Goal: Task Accomplishment & Management: Manage account settings

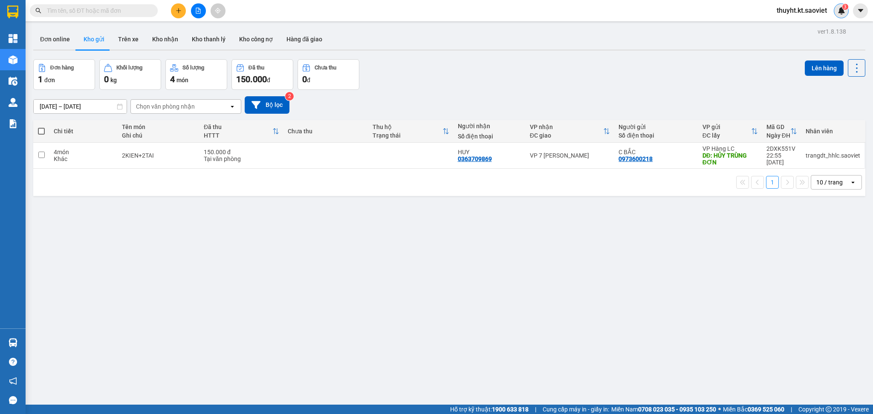
click at [844, 9] on span "3" at bounding box center [844, 7] width 3 height 6
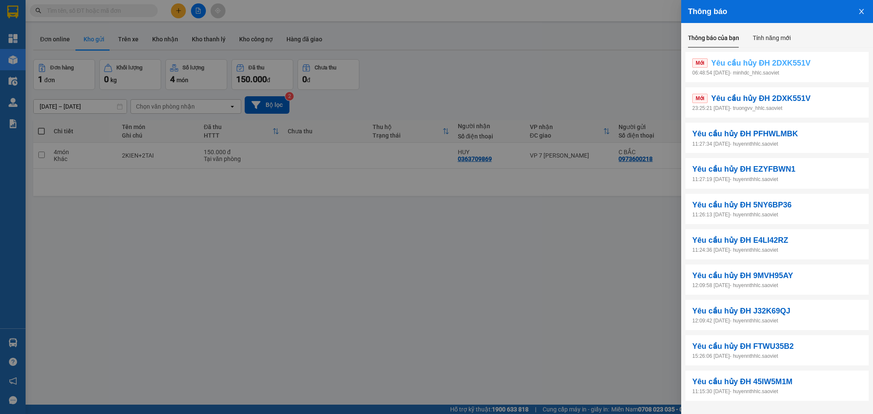
click at [782, 65] on span "Yêu cầu hủy ĐH 2DXK551V" at bounding box center [760, 63] width 99 height 12
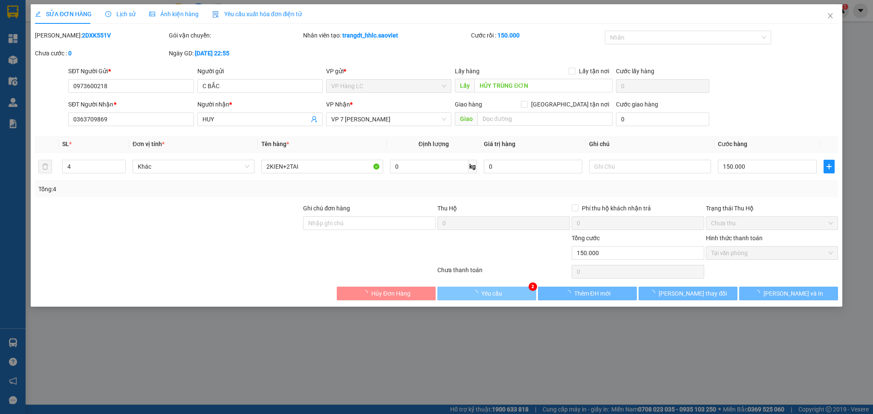
type input "0973600218"
type input "C BẮC"
type input "HỦY TRÙNG ĐƠN"
type input "0363709869"
type input "HUY"
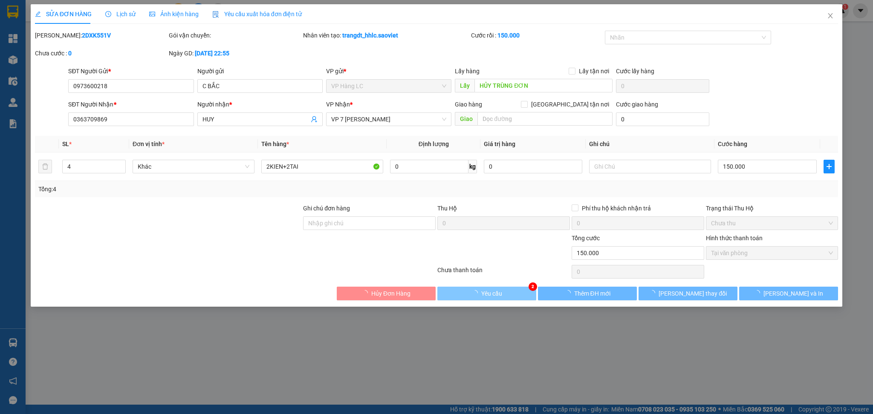
type input "150.000"
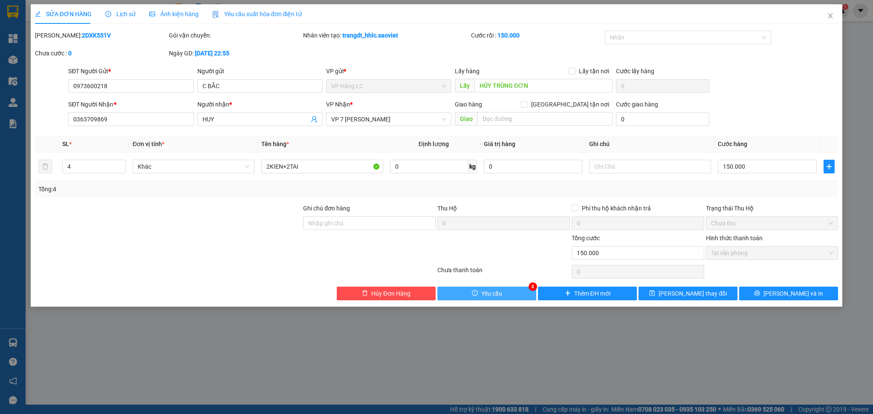
click at [505, 292] on button "Yêu cầu" at bounding box center [486, 294] width 99 height 14
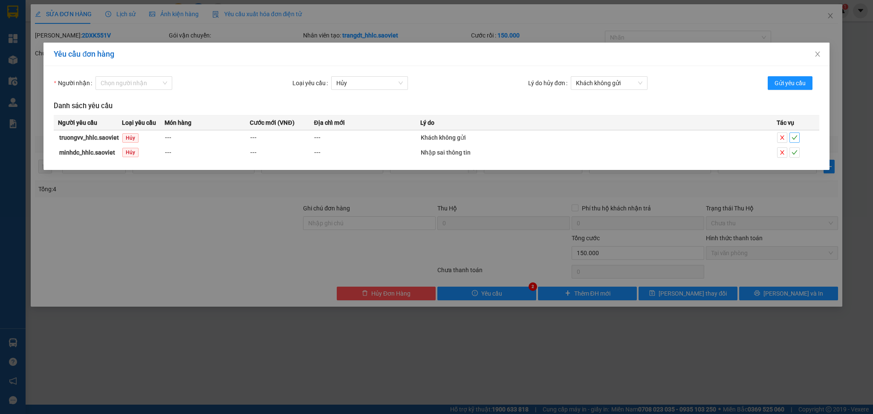
click at [796, 136] on icon "check" at bounding box center [794, 138] width 6 height 4
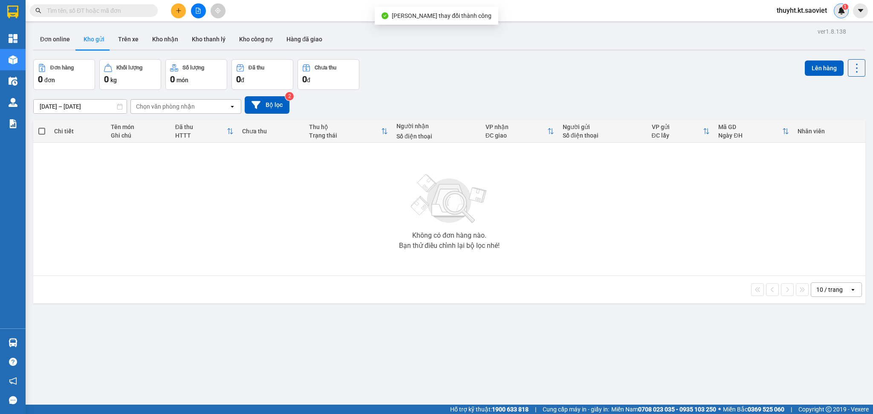
click at [842, 9] on img at bounding box center [841, 11] width 8 height 8
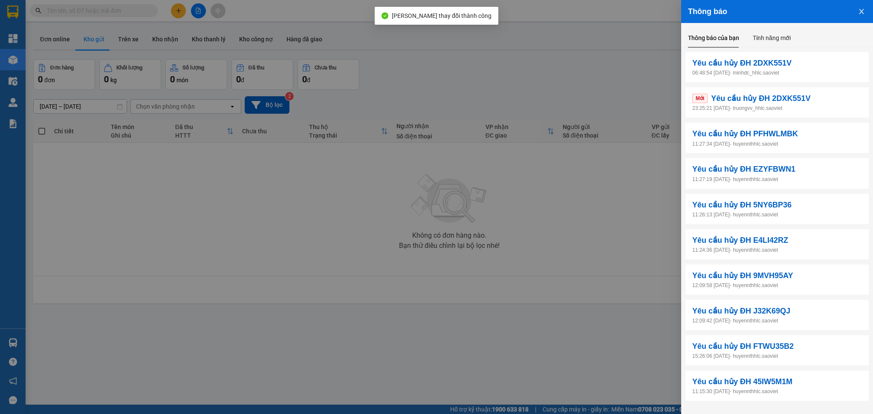
click at [746, 109] on p "23:25:21 [DATE] - truongvv_hhlc.saoviet" at bounding box center [777, 108] width 170 height 8
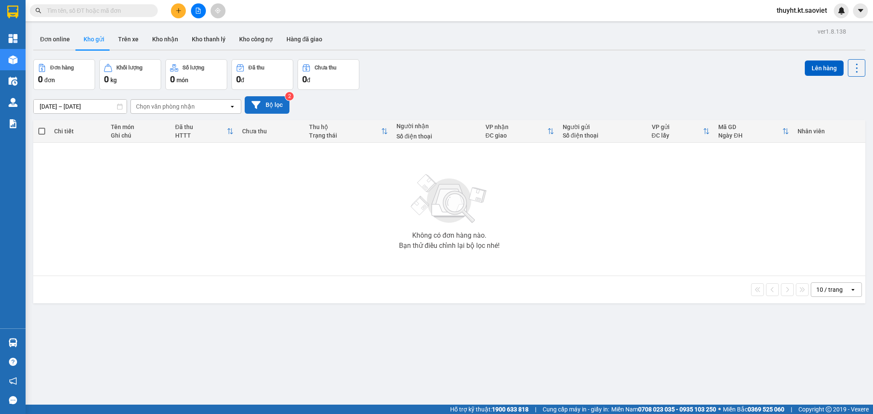
click at [272, 102] on button "Bộ lọc" at bounding box center [267, 104] width 45 height 17
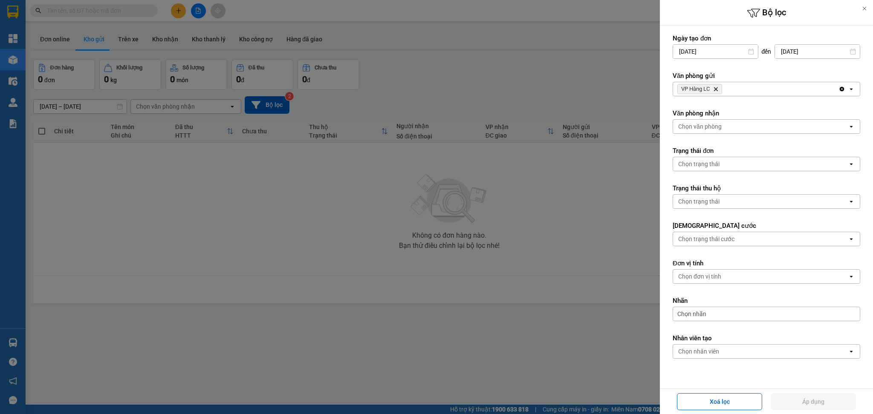
click at [755, 85] on div "VP Hàng LC Delete" at bounding box center [755, 89] width 165 height 14
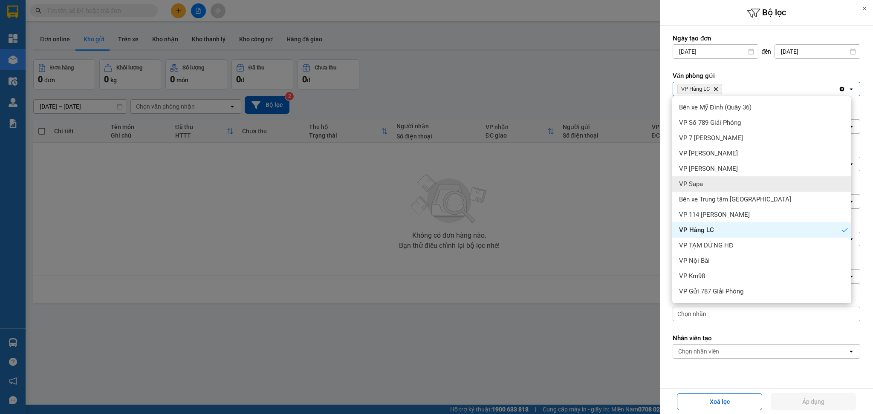
click at [714, 177] on div "VP Sapa" at bounding box center [761, 183] width 179 height 15
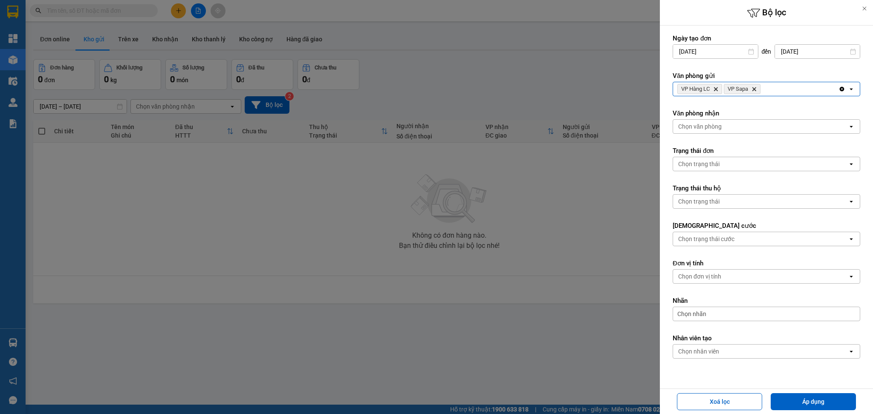
click at [786, 87] on div "VP Hàng LC Delete VP Sapa Delete" at bounding box center [755, 89] width 165 height 14
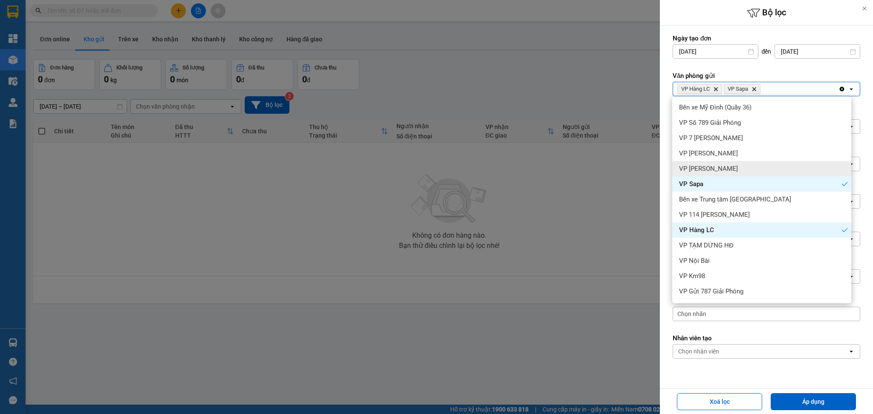
click at [714, 164] on div "VP [PERSON_NAME]" at bounding box center [761, 168] width 179 height 15
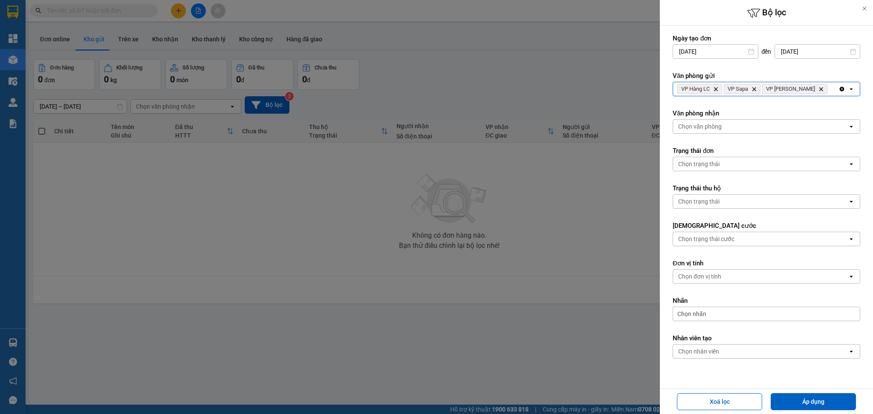
click at [811, 88] on div "VP Hàng LC Delete VP Sapa Delete VP Bảo Hà Delete" at bounding box center [755, 89] width 165 height 14
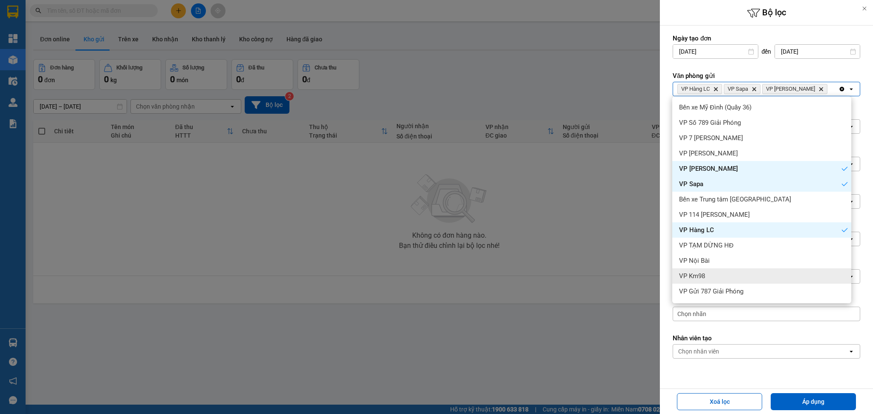
click at [721, 274] on div "VP Km98" at bounding box center [761, 275] width 179 height 15
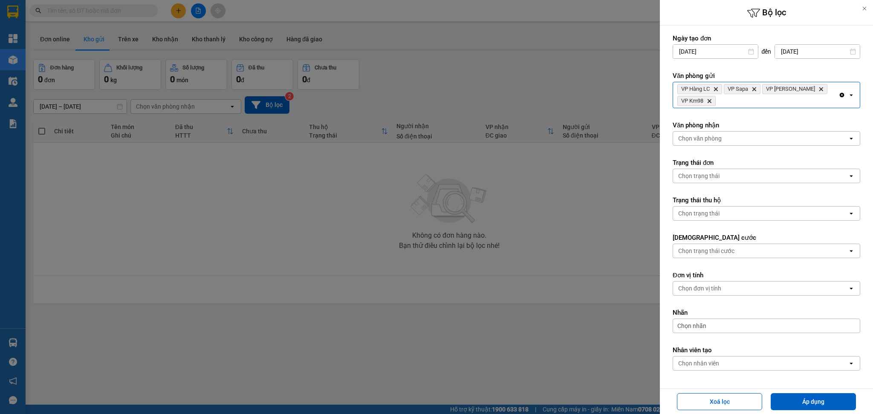
click at [793, 108] on div "VP Hàng LC Delete VP Sapa Delete VP Bảo Hà Delete VP Km98 Delete" at bounding box center [755, 95] width 165 height 26
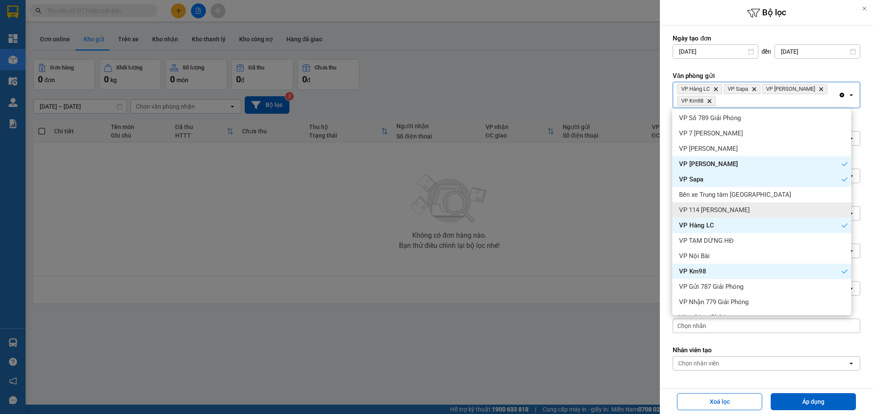
scroll to position [29, 0]
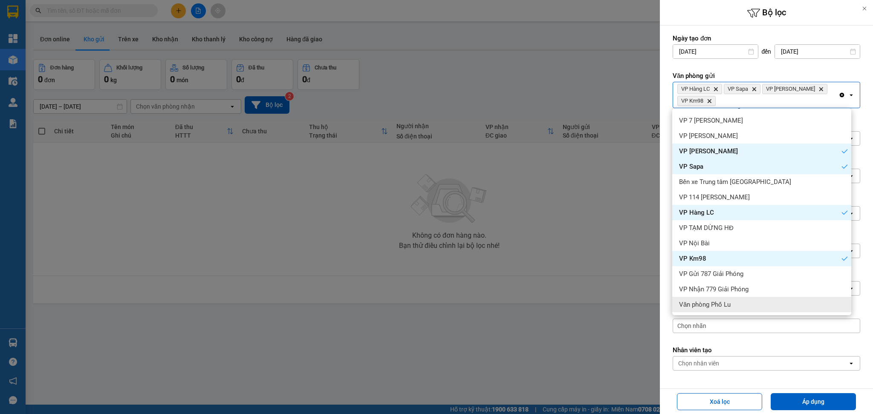
click at [749, 307] on div "Văn phòng Phố Lu" at bounding box center [761, 304] width 179 height 15
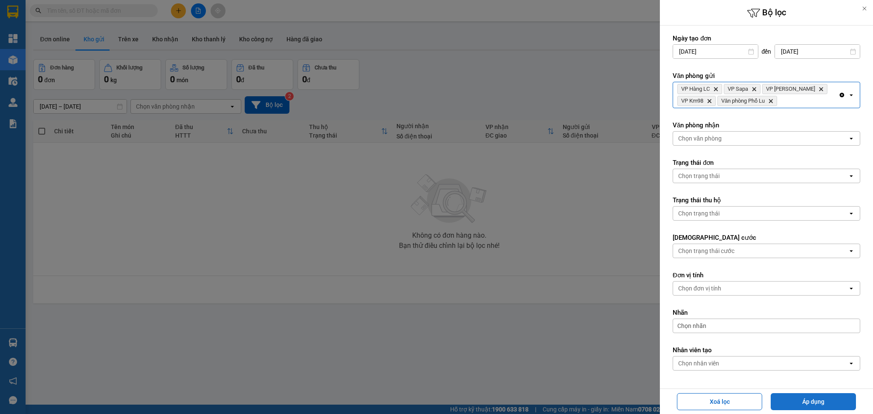
click at [821, 396] on button "Áp dụng" at bounding box center [812, 401] width 85 height 17
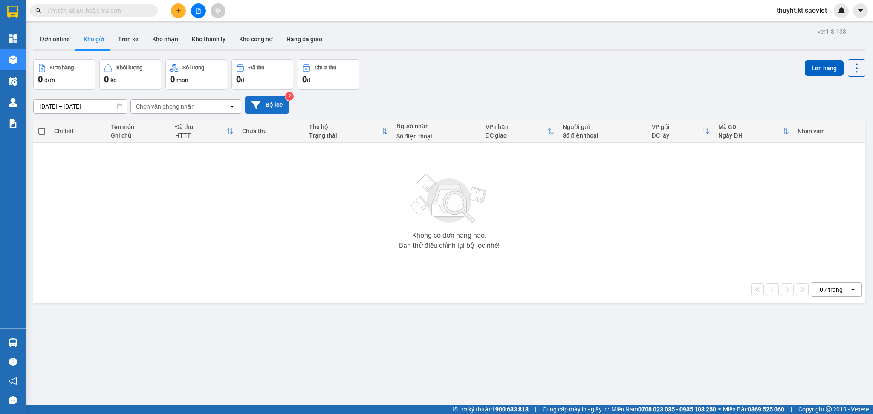
click at [270, 110] on button "Bộ lọc" at bounding box center [267, 104] width 45 height 17
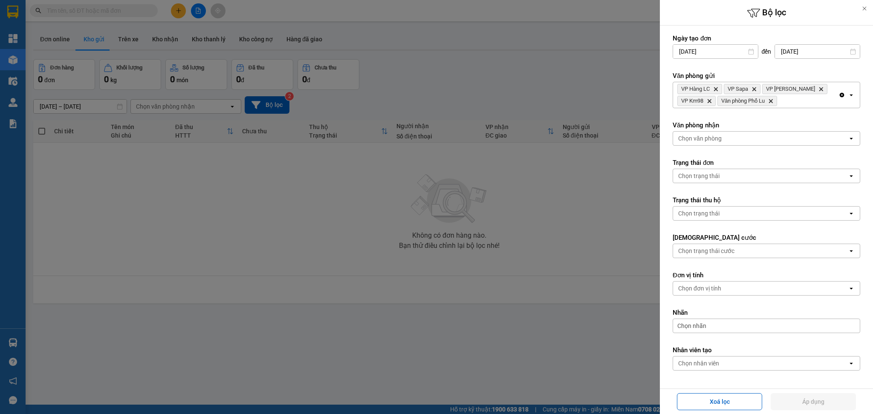
click at [803, 106] on div "VP Hàng LC Delete VP Sapa Delete VP Bảo Hà Delete VP Km98 Delete Văn phòng Phố …" at bounding box center [755, 95] width 165 height 26
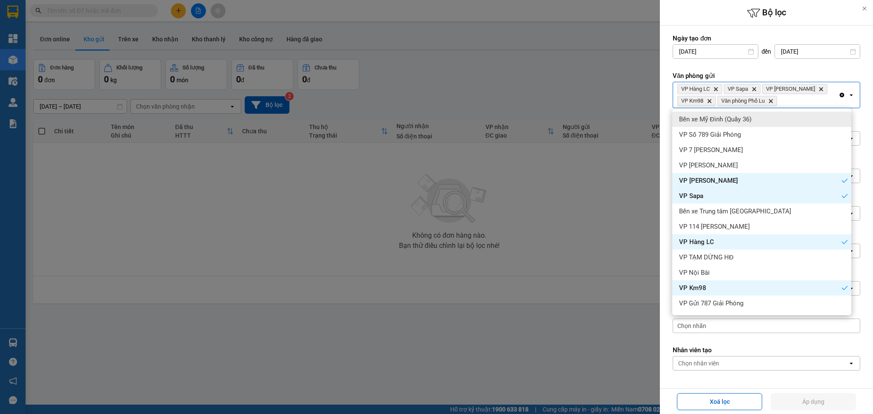
click at [789, 121] on div "Bến xe Mỹ Đình (Quầy 36)" at bounding box center [761, 119] width 179 height 15
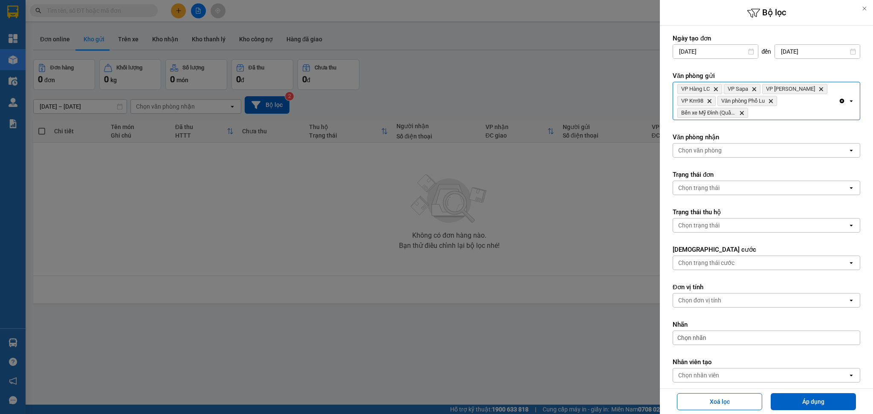
click at [819, 106] on div "VP Hàng LC Delete VP Sapa Delete VP Bảo Hà Delete VP Km98 Delete Văn phòng Phố …" at bounding box center [755, 100] width 165 height 37
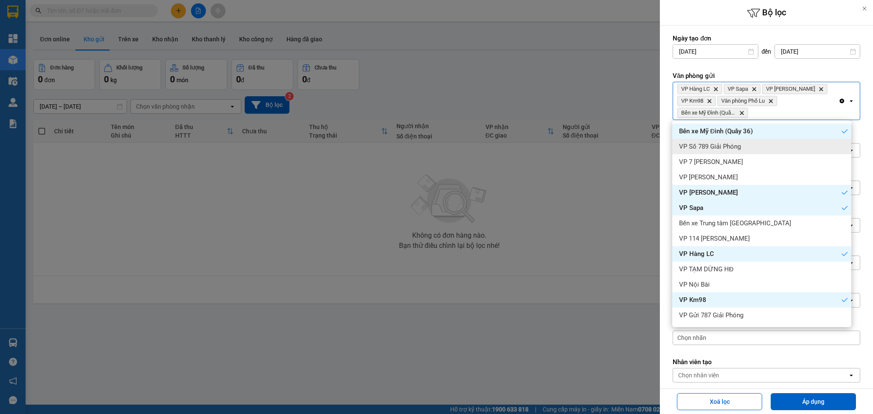
click at [782, 142] on div "VP Số 789 Giải Phóng" at bounding box center [761, 146] width 179 height 15
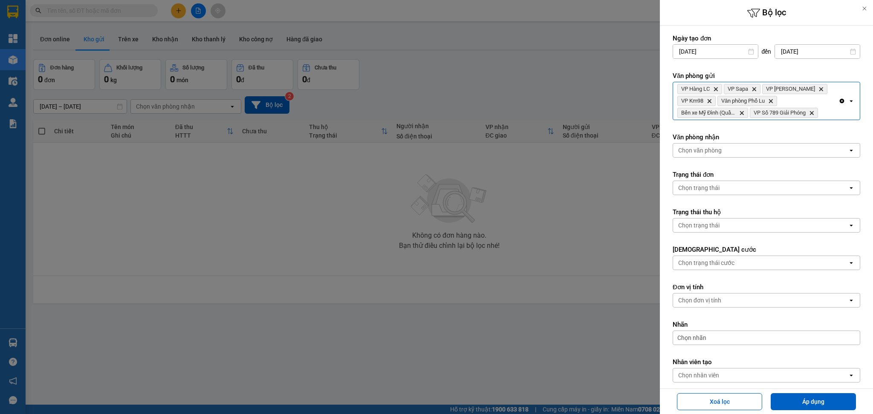
drag, startPoint x: 822, startPoint y: 116, endPoint x: 816, endPoint y: 119, distance: 5.7
click at [822, 116] on div "VP Hàng LC Delete VP Sapa Delete VP Bảo Hà Delete VP Km98 Delete Văn phòng Phố …" at bounding box center [755, 100] width 165 height 37
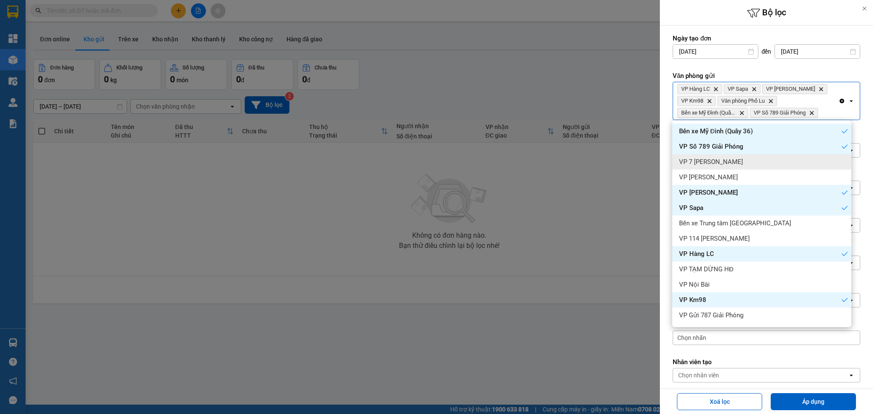
click at [755, 166] on div "VP 7 [PERSON_NAME]" at bounding box center [761, 161] width 179 height 15
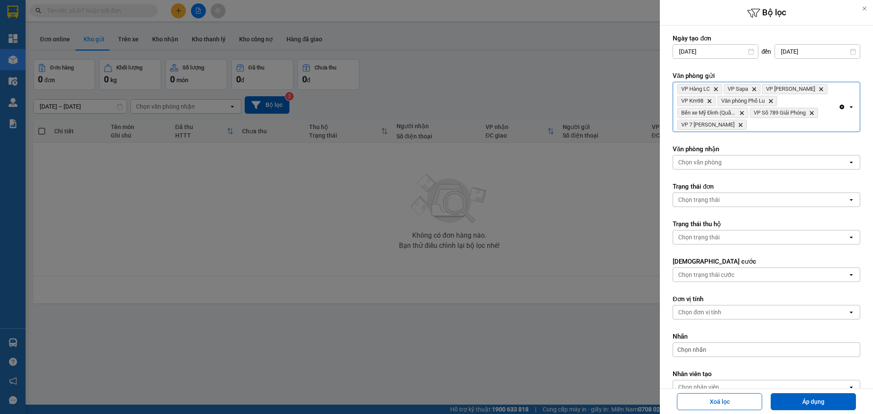
click at [774, 130] on div "VP Hàng LC Delete VP Sapa Delete VP [PERSON_NAME] Delete VP Km98 Delete Văn phò…" at bounding box center [755, 106] width 165 height 49
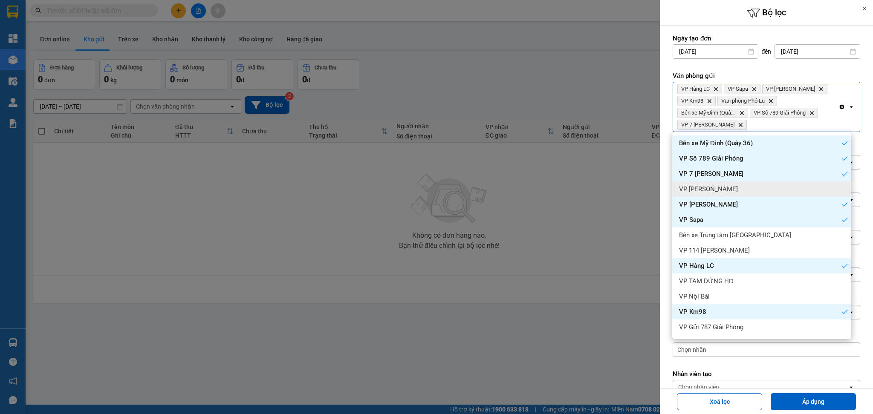
click at [751, 184] on div "VP [PERSON_NAME]" at bounding box center [761, 189] width 179 height 15
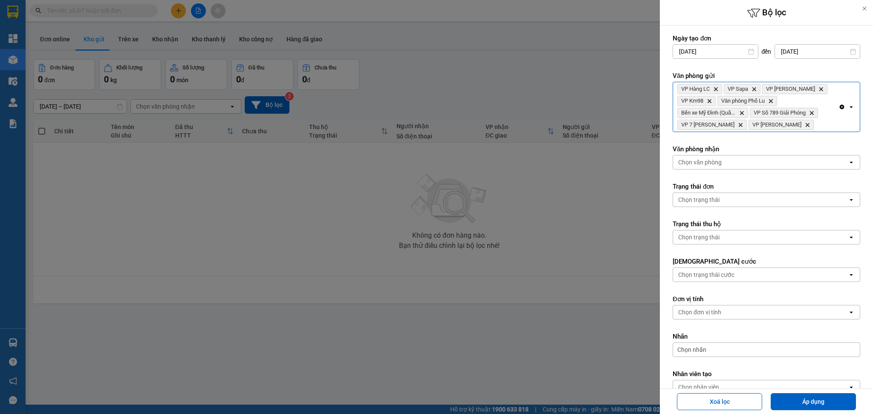
click at [801, 130] on div "VP Hàng LC Delete VP Sapa Delete VP [PERSON_NAME] Delete VP Km98 Delete Văn phò…" at bounding box center [755, 106] width 165 height 49
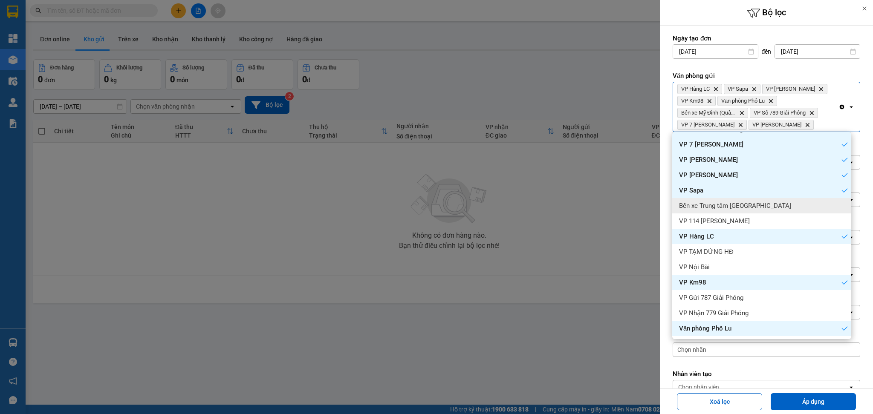
click at [773, 207] on div "Bến xe Trung tâm [GEOGRAPHIC_DATA]" at bounding box center [761, 205] width 179 height 15
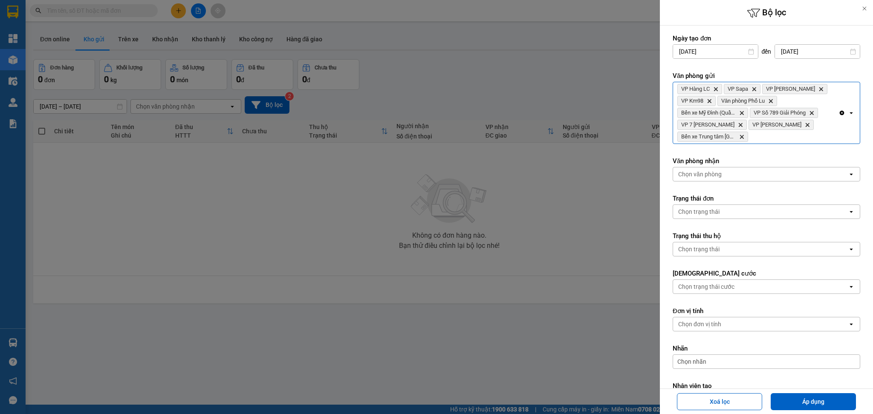
click at [811, 133] on div "VP Hàng LC Delete VP Sapa Delete VP [PERSON_NAME] Delete VP Km98 Delete Văn phò…" at bounding box center [755, 112] width 165 height 61
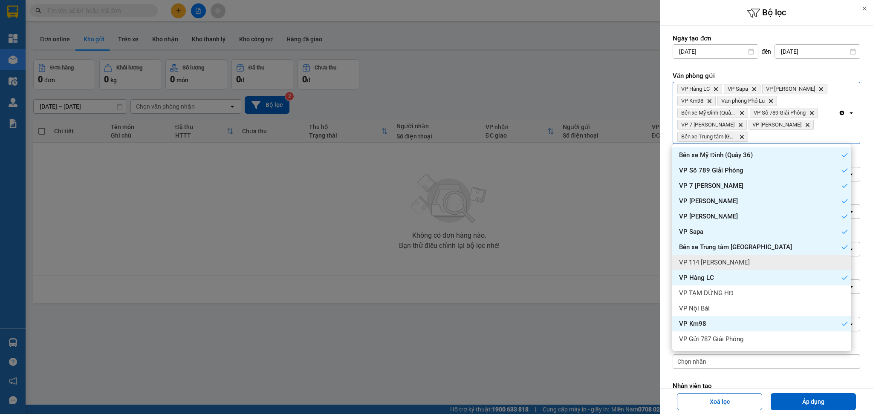
click at [756, 257] on div "VP 114 [PERSON_NAME]" at bounding box center [761, 262] width 179 height 15
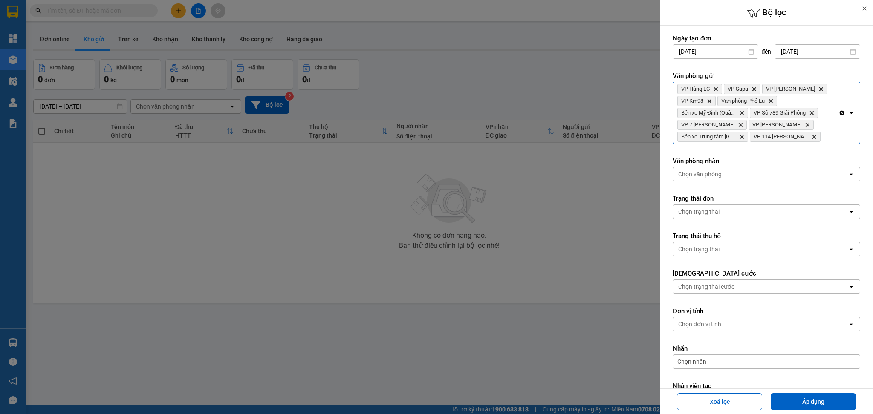
click at [827, 140] on div "VP Hàng LC Delete VP Sapa Delete VP [PERSON_NAME] Delete VP Km98 Delete Văn phò…" at bounding box center [755, 112] width 165 height 61
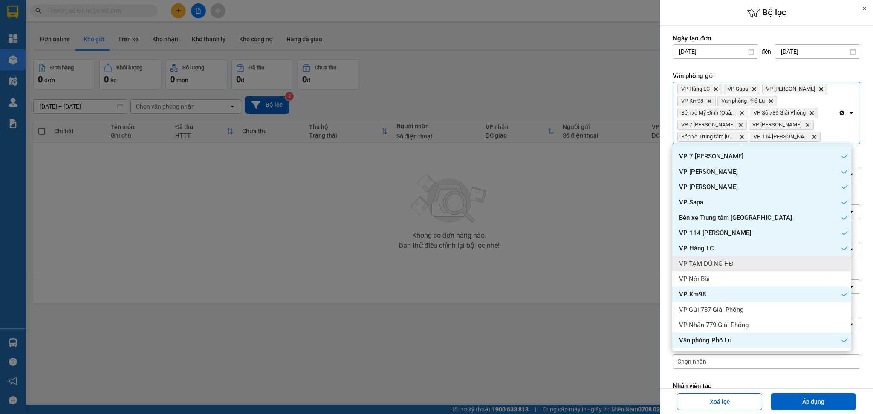
click at [764, 263] on div "VP TẠM DỪNG HĐ" at bounding box center [761, 263] width 179 height 15
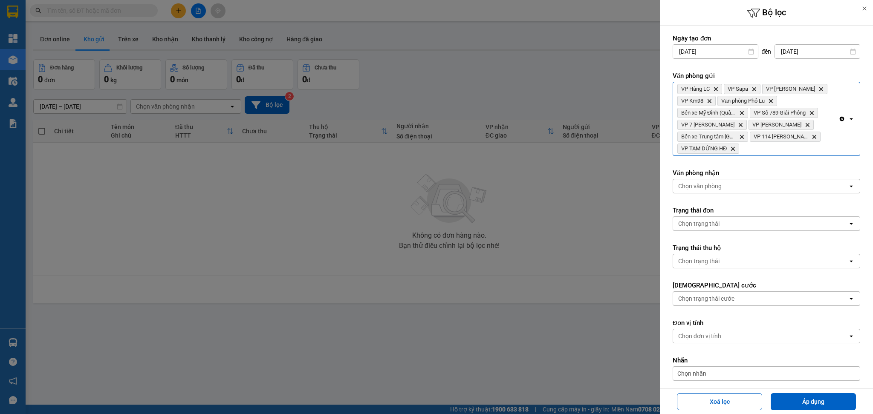
click at [800, 152] on div "VP Hàng LC Delete VP Sapa Delete VP [PERSON_NAME] Delete VP Km98 Delete Văn phò…" at bounding box center [755, 118] width 165 height 73
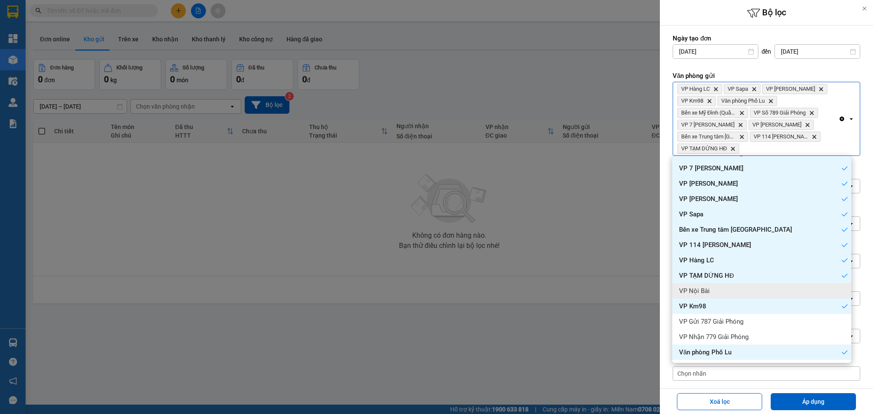
click at [770, 289] on div "VP Nội Bài" at bounding box center [761, 290] width 179 height 15
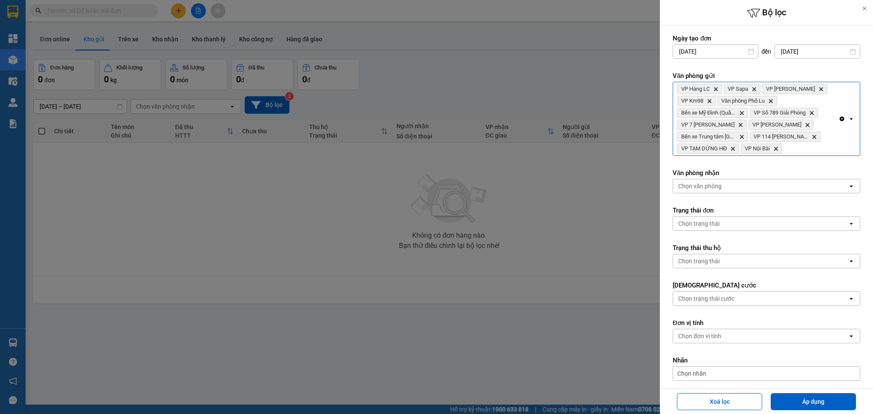
click at [813, 154] on div "VP Hàng LC Delete VP Sapa Delete VP [PERSON_NAME] Delete VP Km98 Delete Văn phò…" at bounding box center [755, 118] width 165 height 73
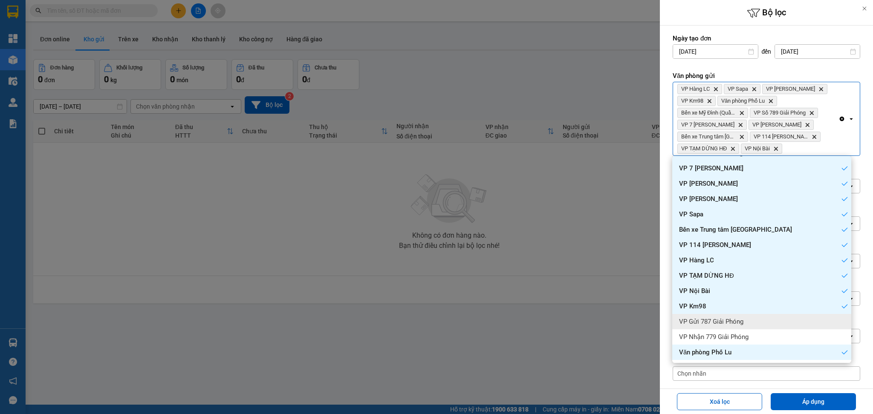
click at [786, 317] on div "VP Gửi 787 Giải Phóng" at bounding box center [761, 321] width 179 height 15
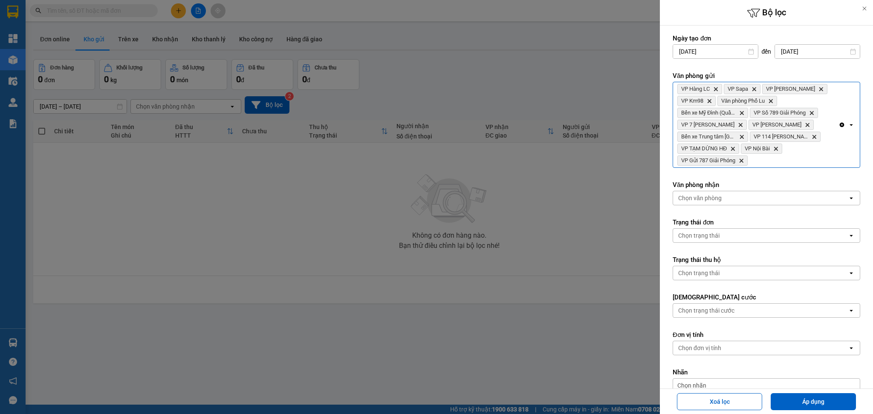
click at [828, 159] on div "VP Hàng LC Delete VP Sapa Delete VP [PERSON_NAME] Delete VP Km98 Delete Văn phò…" at bounding box center [755, 124] width 165 height 85
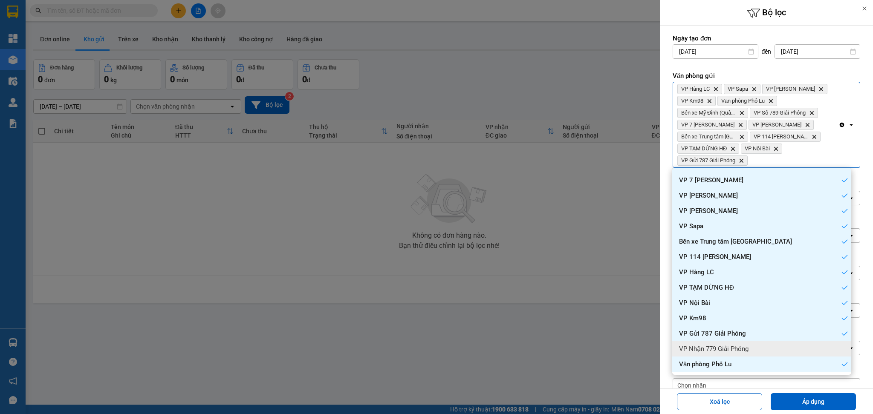
click at [775, 349] on div "VP Nhận 779 Giải Phóng" at bounding box center [761, 348] width 179 height 15
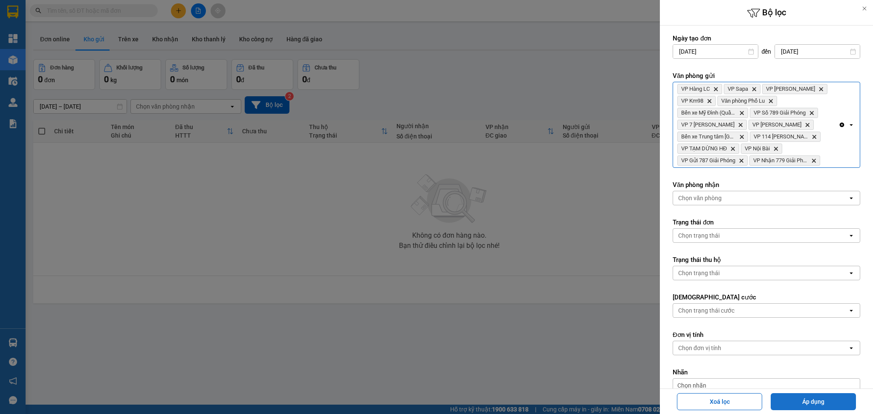
click at [816, 402] on button "Áp dụng" at bounding box center [812, 401] width 85 height 17
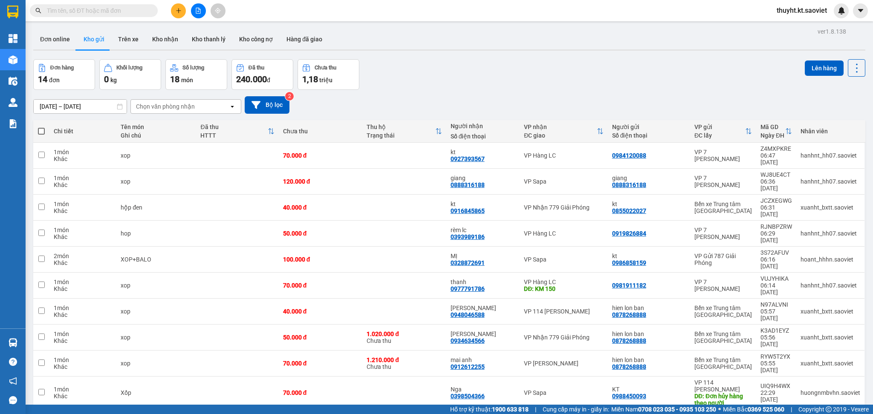
click at [810, 343] on span "100 / trang" at bounding box center [823, 344] width 31 height 9
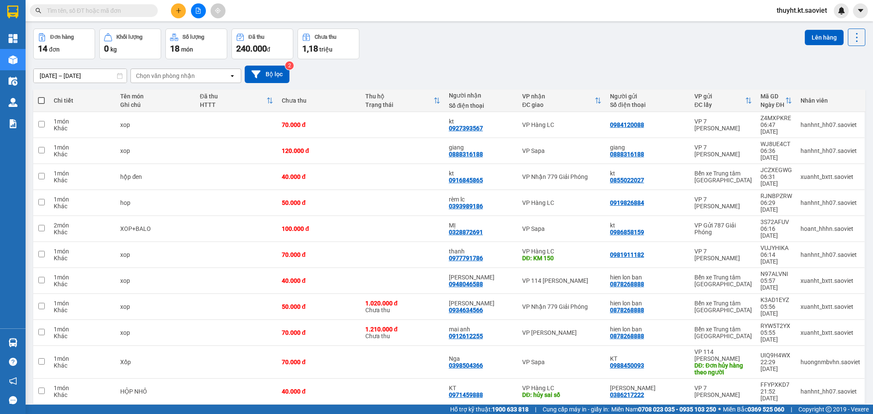
scroll to position [56, 0]
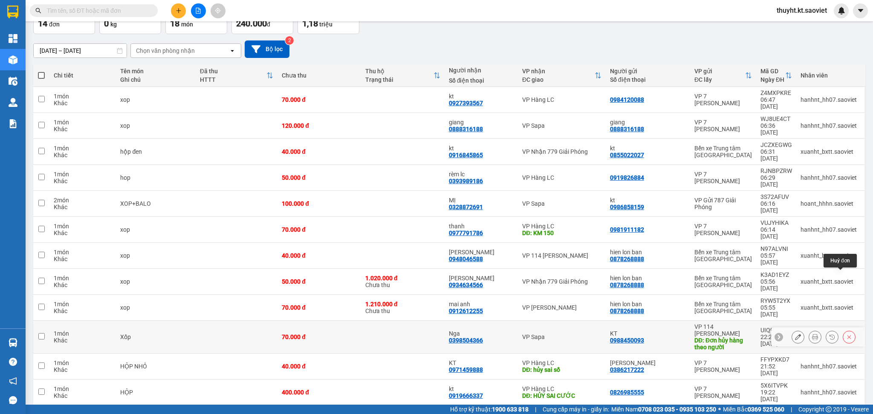
click at [846, 334] on icon at bounding box center [849, 337] width 6 height 6
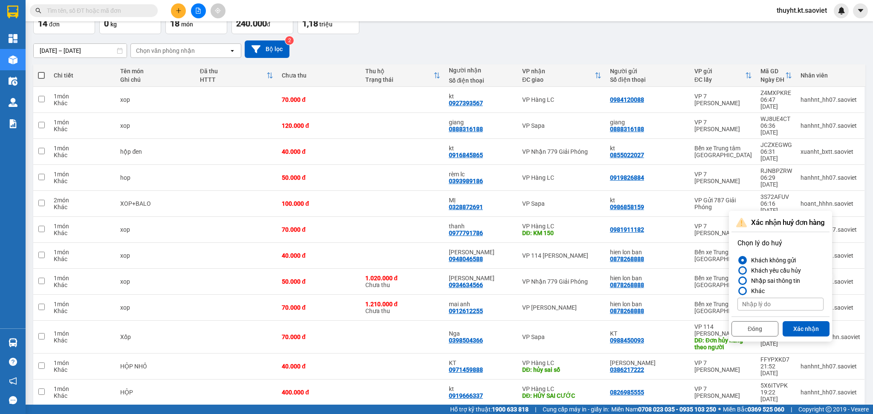
click at [784, 271] on div "Khách yêu cầu hủy" at bounding box center [773, 270] width 53 height 10
click at [737, 271] on input "Khách yêu cầu hủy" at bounding box center [737, 271] width 0 height 0
click at [801, 328] on button "Xác nhận" at bounding box center [805, 328] width 47 height 15
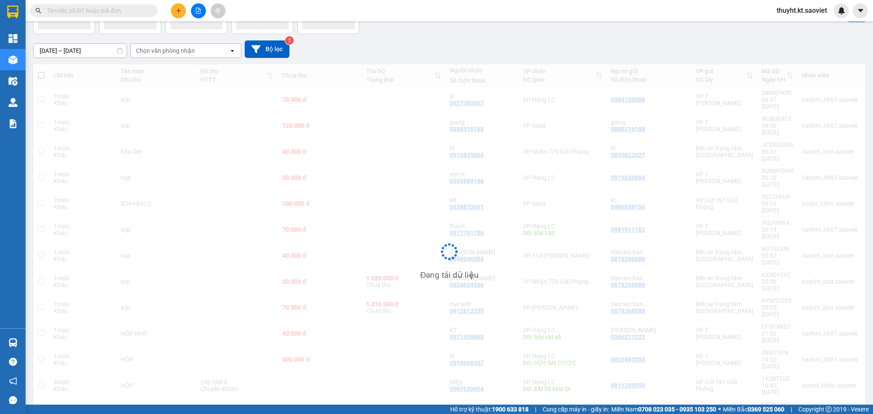
scroll to position [39, 0]
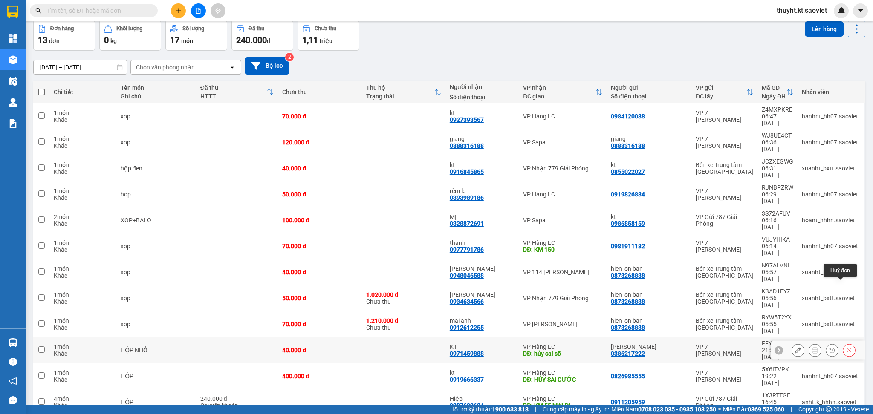
click at [846, 347] on icon at bounding box center [849, 350] width 6 height 6
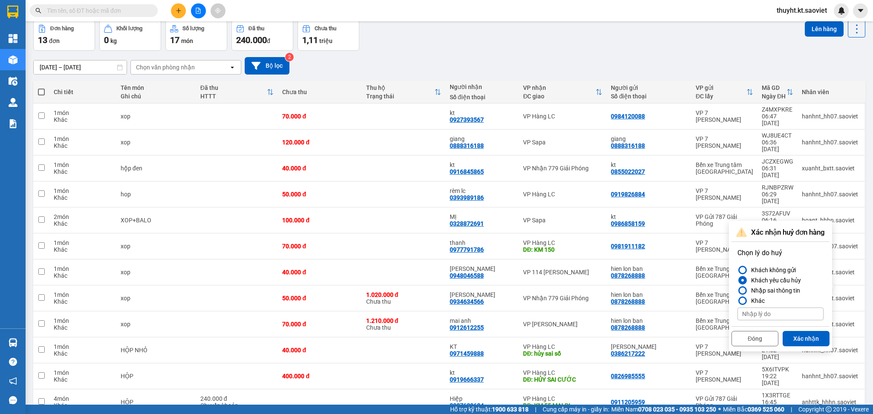
click at [773, 291] on div "Nhập sai thông tin" at bounding box center [773, 291] width 52 height 10
click at [737, 291] on input "Nhập sai thông tin" at bounding box center [737, 291] width 0 height 0
click at [805, 337] on button "Xác nhận" at bounding box center [805, 338] width 47 height 15
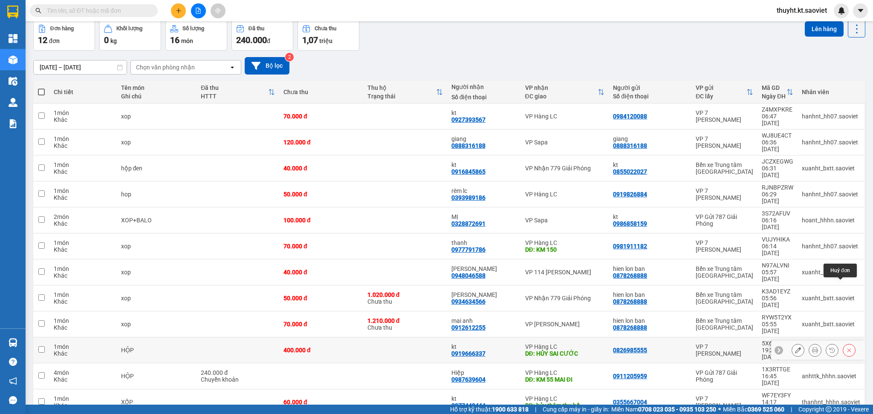
click at [846, 347] on icon at bounding box center [849, 350] width 6 height 6
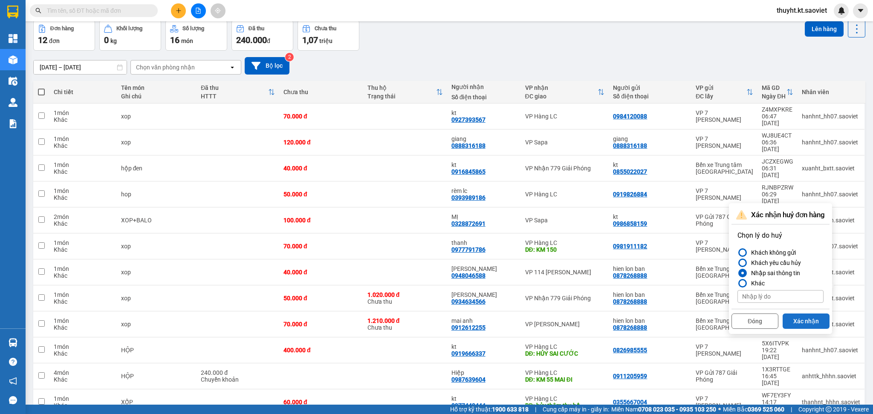
click at [799, 319] on button "Xác nhận" at bounding box center [805, 321] width 47 height 15
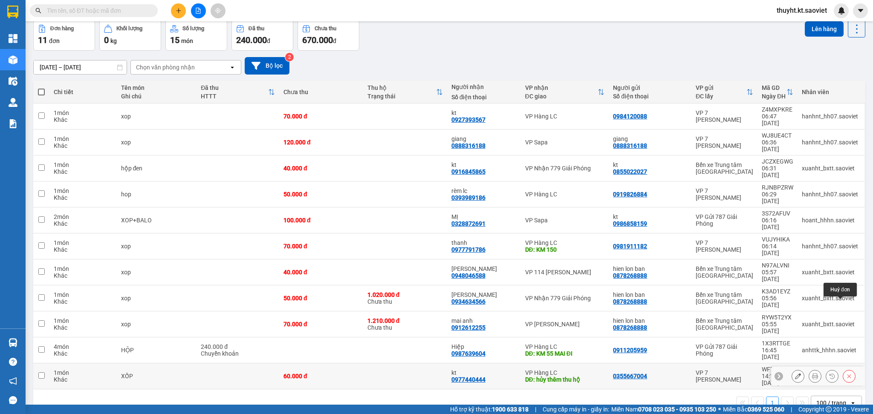
click at [846, 373] on icon at bounding box center [849, 376] width 6 height 6
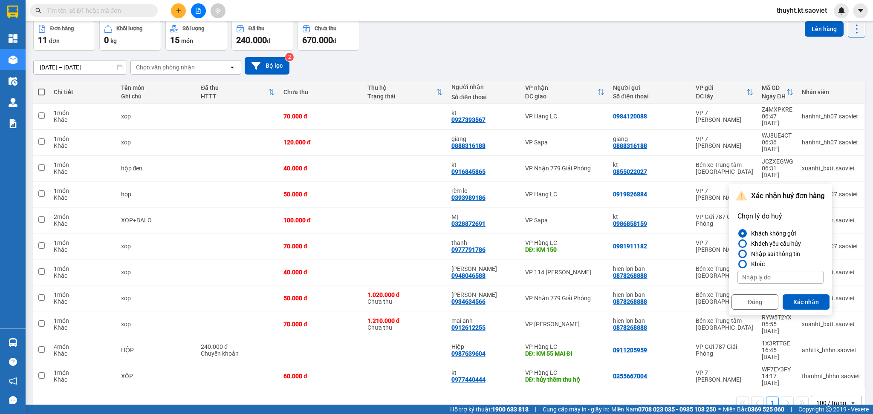
click at [781, 253] on div "Nhập sai thông tin" at bounding box center [773, 254] width 52 height 10
click at [737, 254] on input "Nhập sai thông tin" at bounding box center [737, 254] width 0 height 0
click at [802, 300] on button "Xác nhận" at bounding box center [805, 301] width 47 height 15
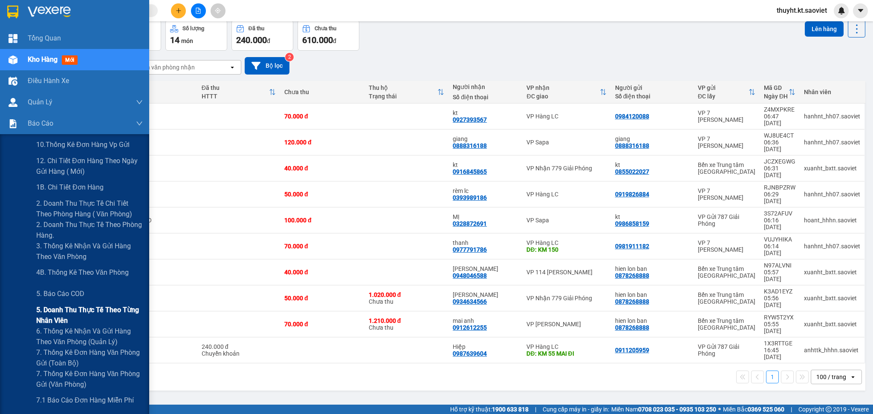
scroll to position [57, 0]
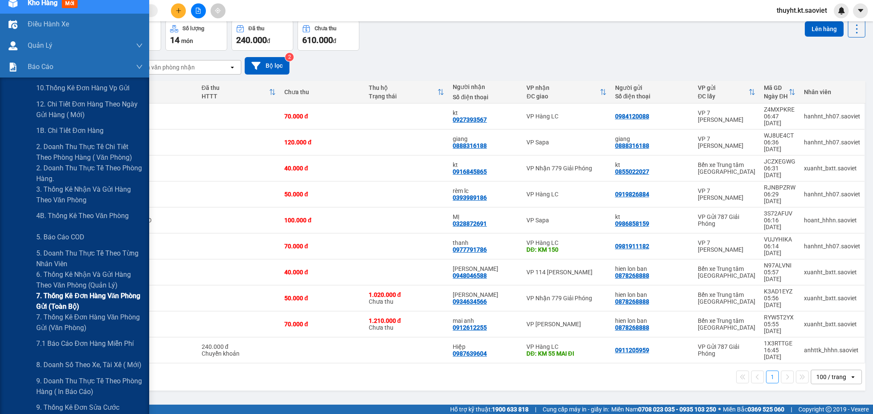
click at [73, 307] on span "7. Thống kê đơn hàng văn phòng gửi (toàn bộ)" at bounding box center [89, 301] width 107 height 21
